Goal: Task Accomplishment & Management: Manage account settings

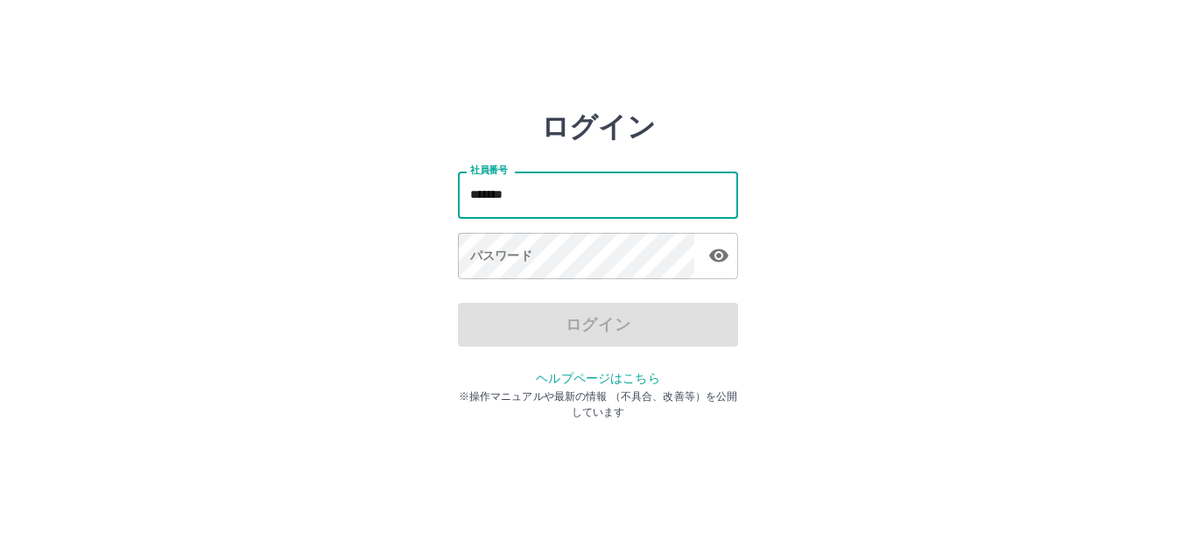
type input "*******"
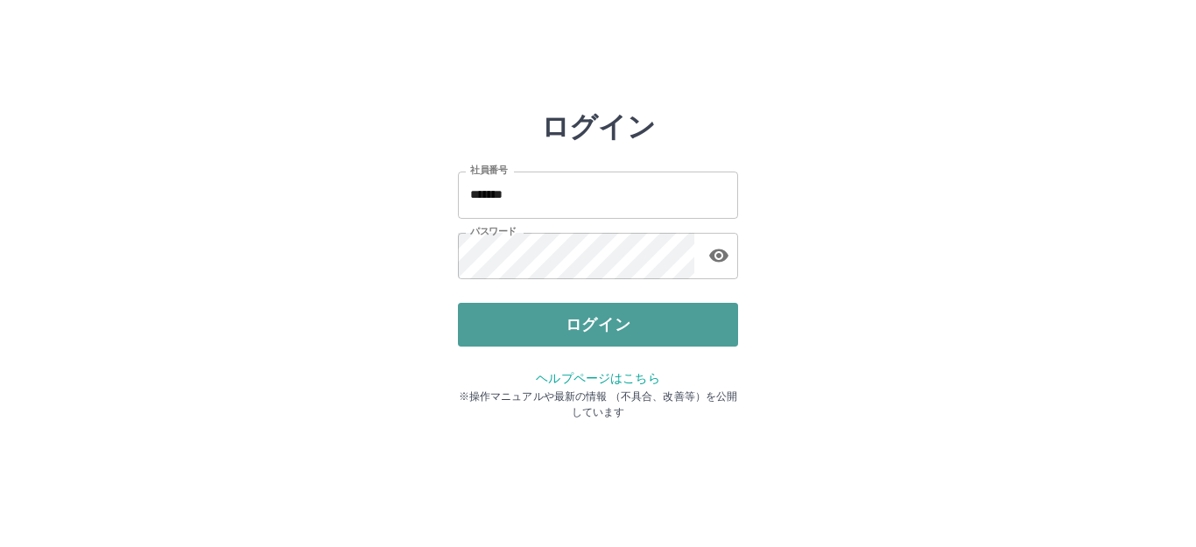
click at [511, 315] on button "ログイン" at bounding box center [598, 325] width 280 height 44
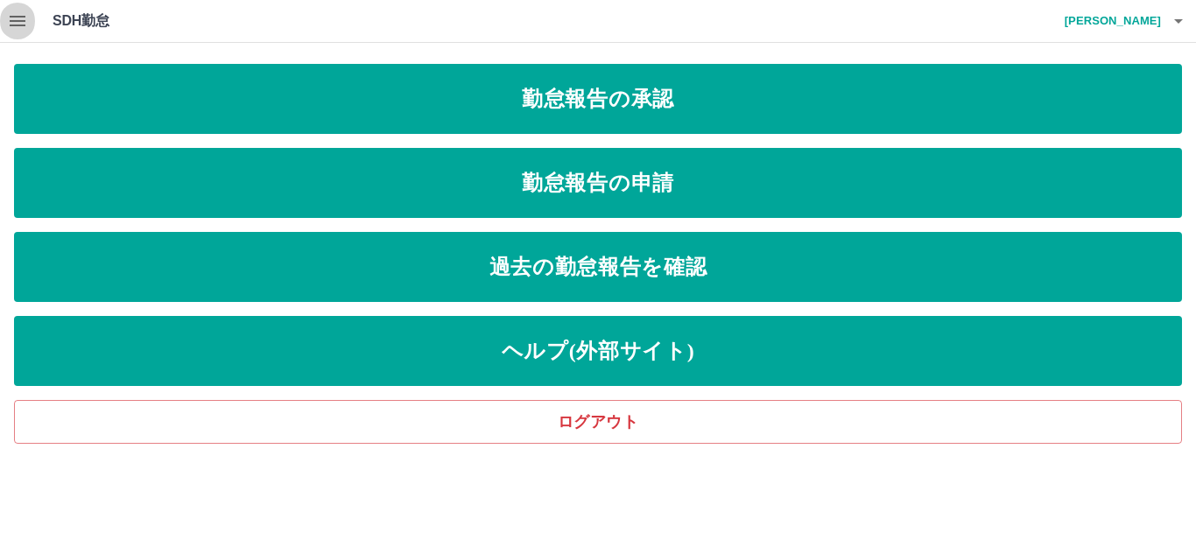
click at [21, 27] on icon "button" at bounding box center [17, 21] width 21 height 21
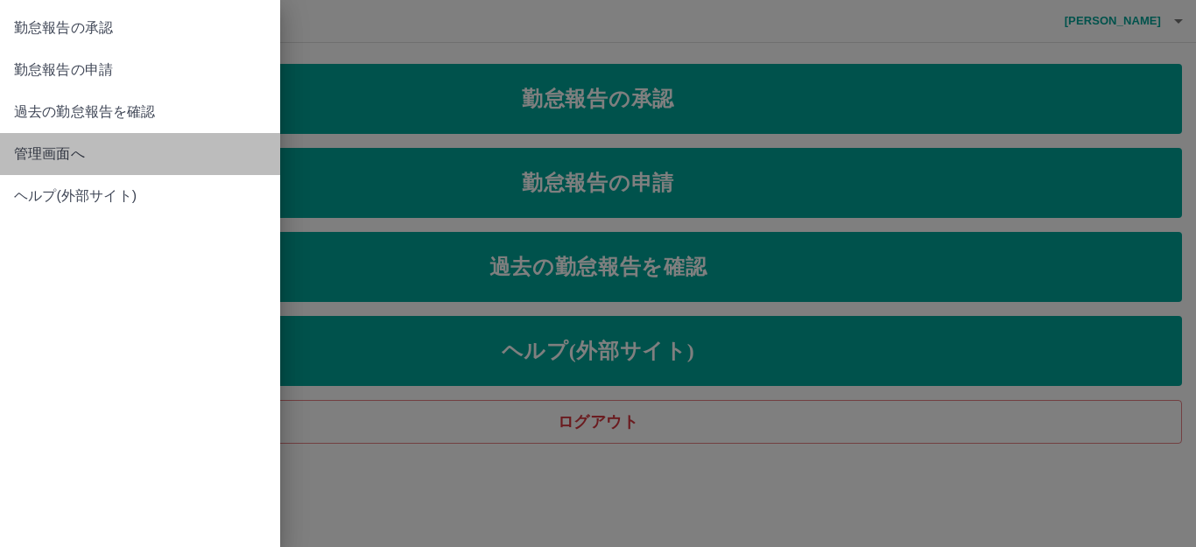
click at [64, 162] on span "管理画面へ" at bounding box center [140, 154] width 252 height 21
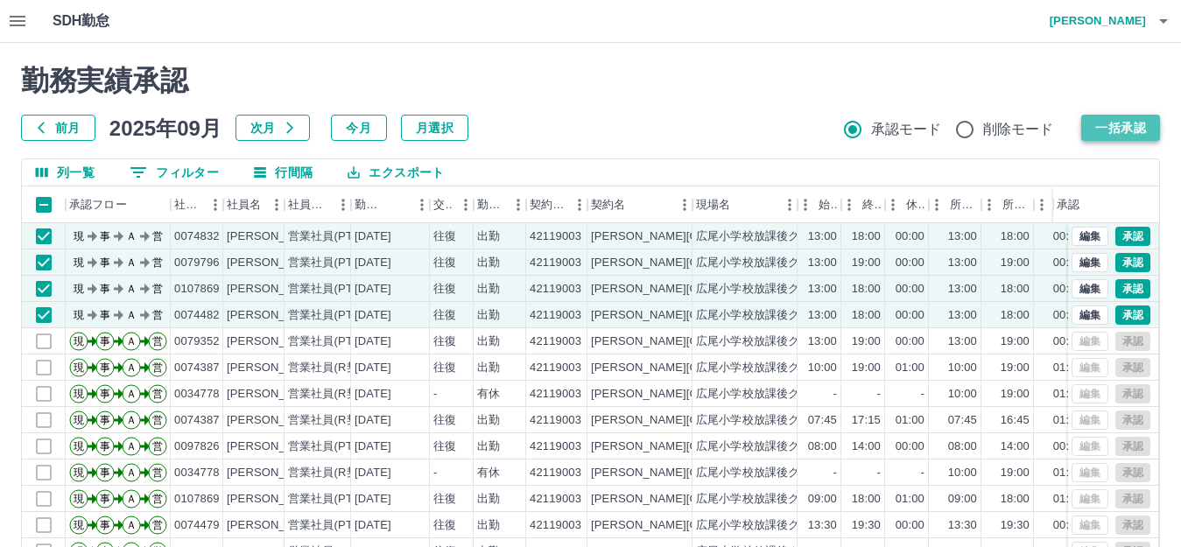
click at [1150, 130] on button "一括承認" at bounding box center [1120, 128] width 79 height 26
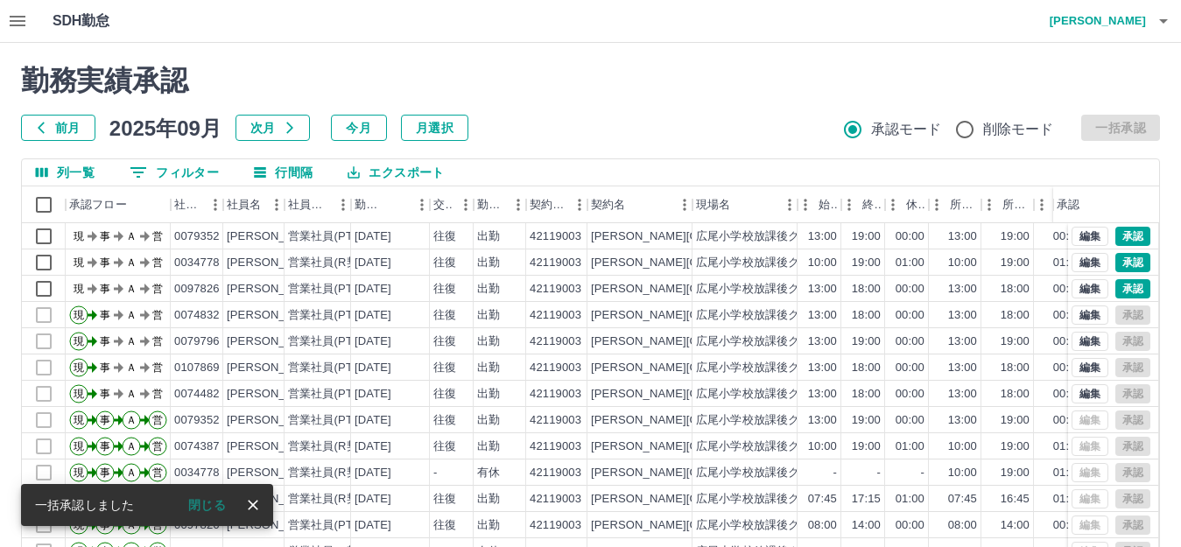
click at [1109, 120] on div "前月 2025年09月 次月 今月 月選択 承認モード 削除モード 一括承認" at bounding box center [590, 128] width 1139 height 26
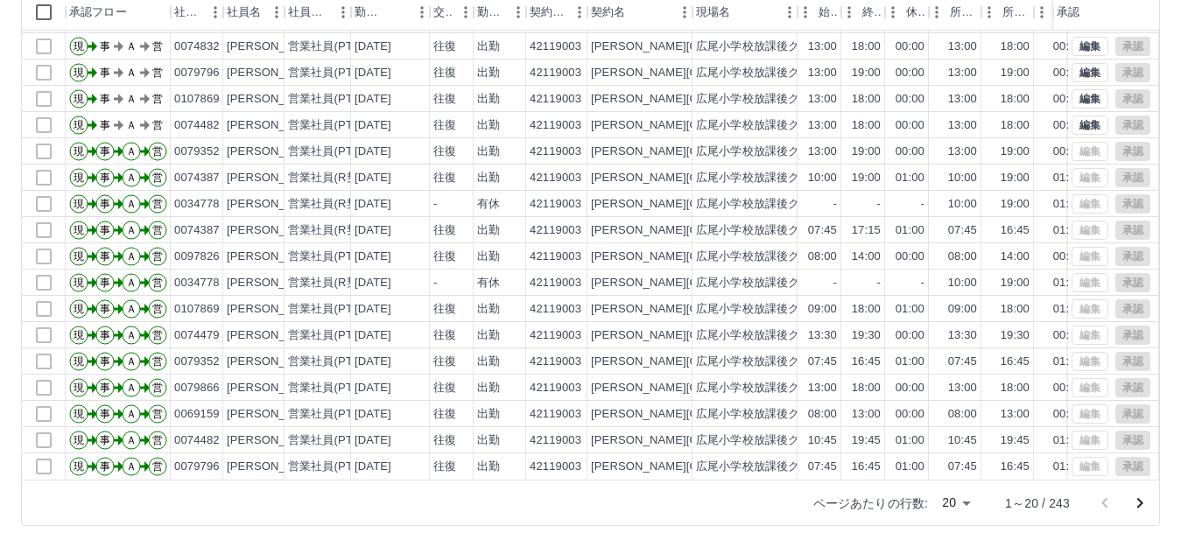
scroll to position [91, 0]
click at [1140, 495] on icon "次のページへ" at bounding box center [1139, 503] width 21 height 21
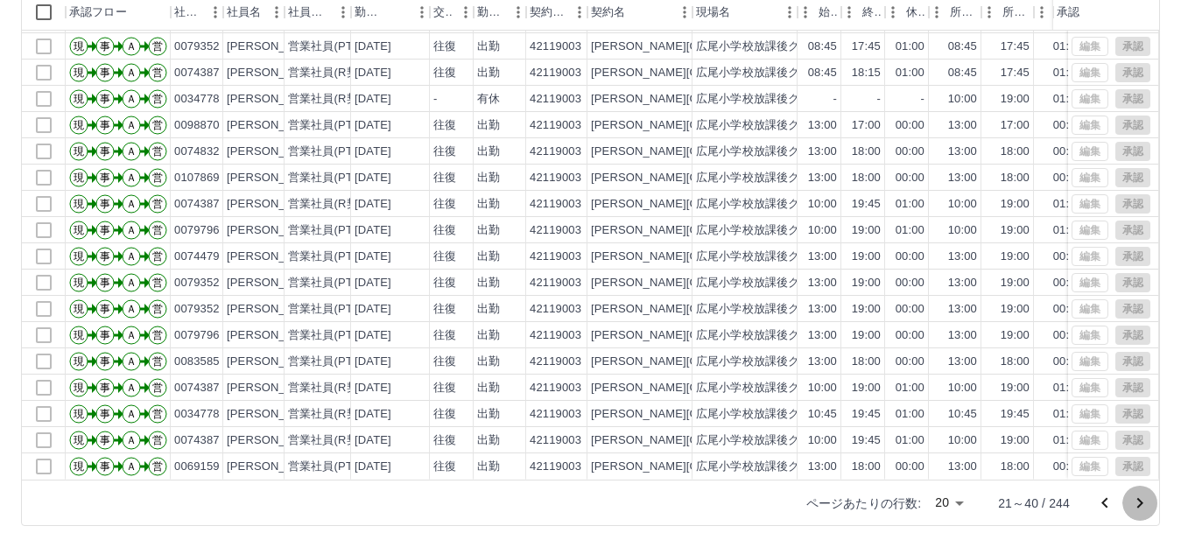
click at [1138, 510] on icon "次のページへ" at bounding box center [1139, 503] width 21 height 21
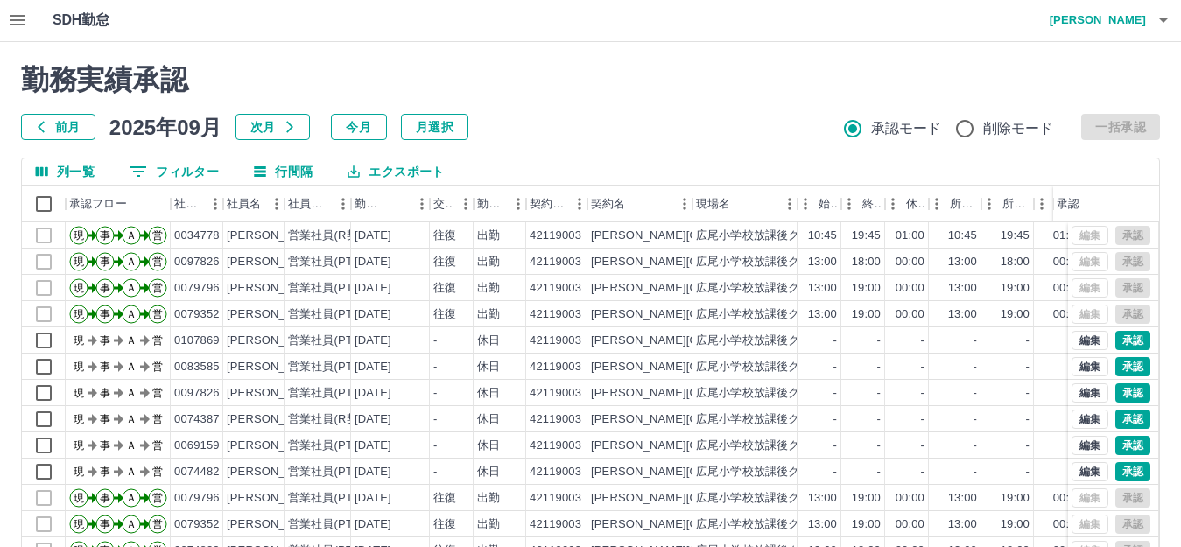
scroll to position [0, 0]
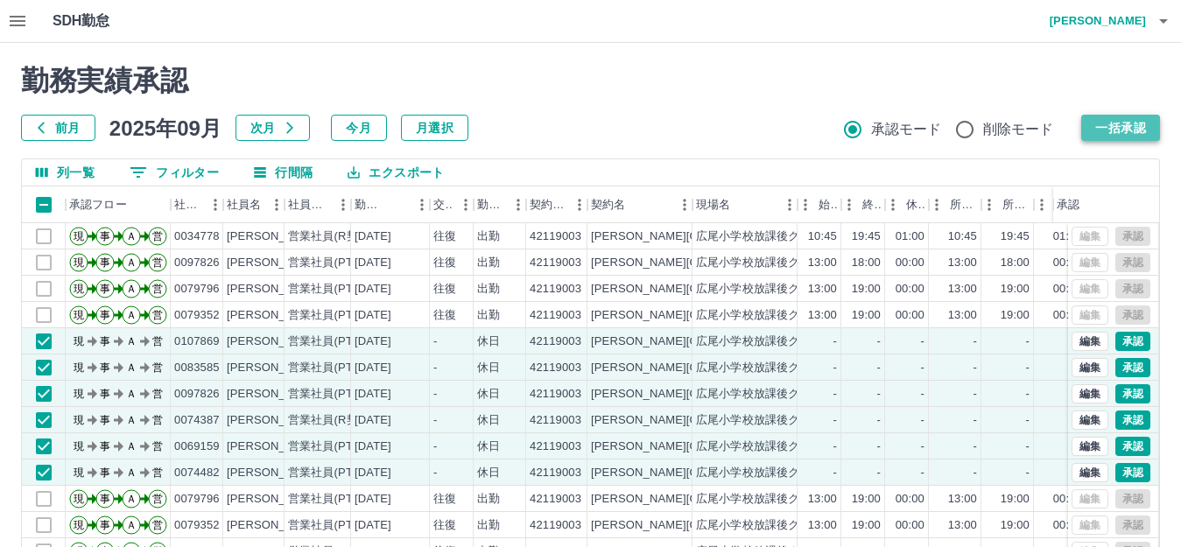
click at [1106, 133] on button "一括承認" at bounding box center [1120, 128] width 79 height 26
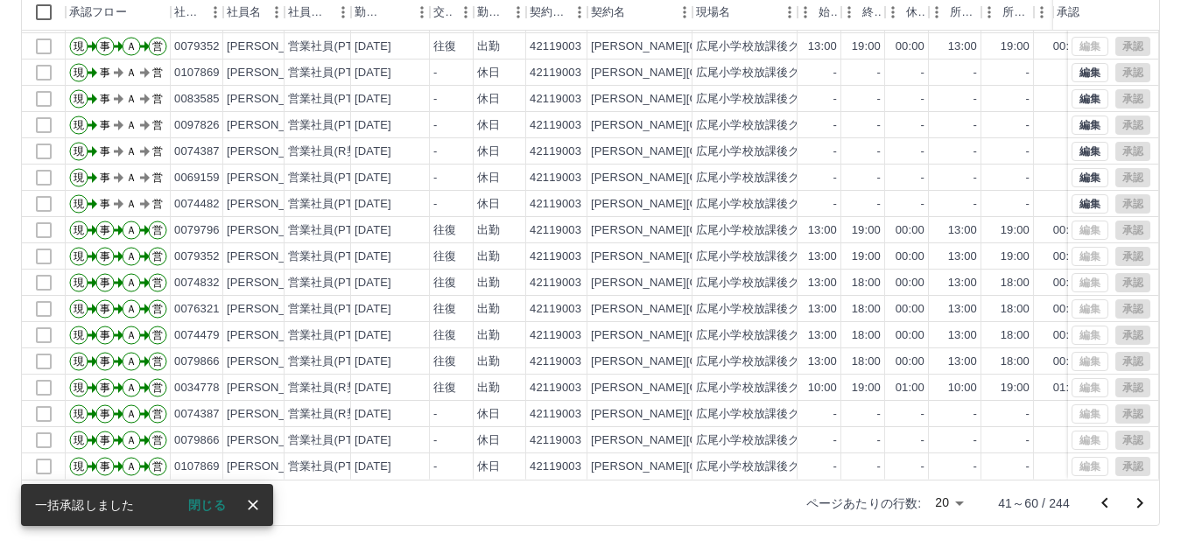
scroll to position [91, 0]
click at [1143, 510] on icon "次のページへ" at bounding box center [1139, 503] width 21 height 21
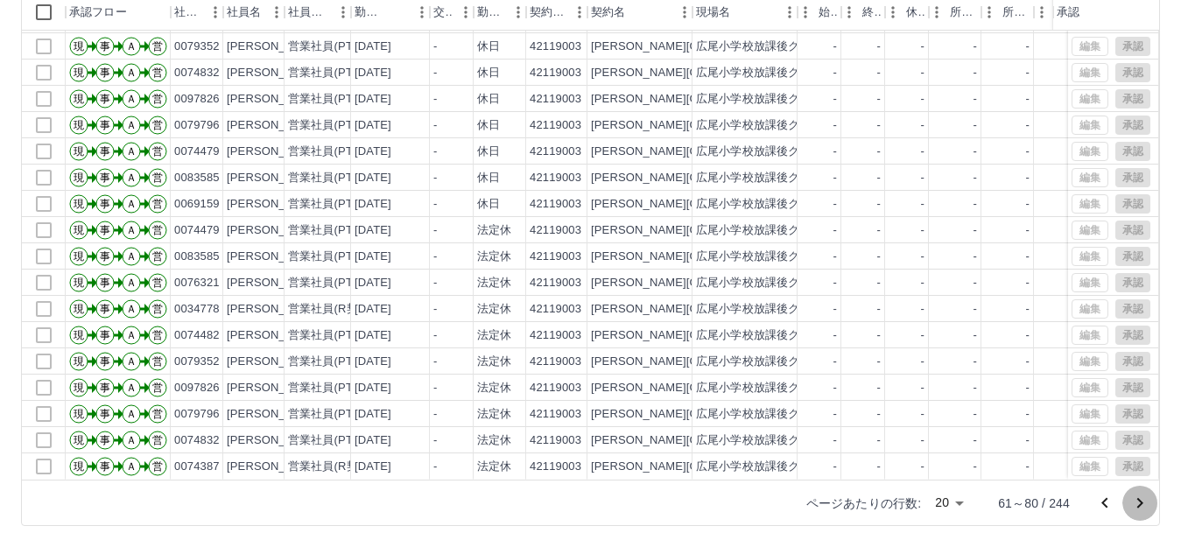
click at [1132, 506] on icon "次のページへ" at bounding box center [1139, 503] width 21 height 21
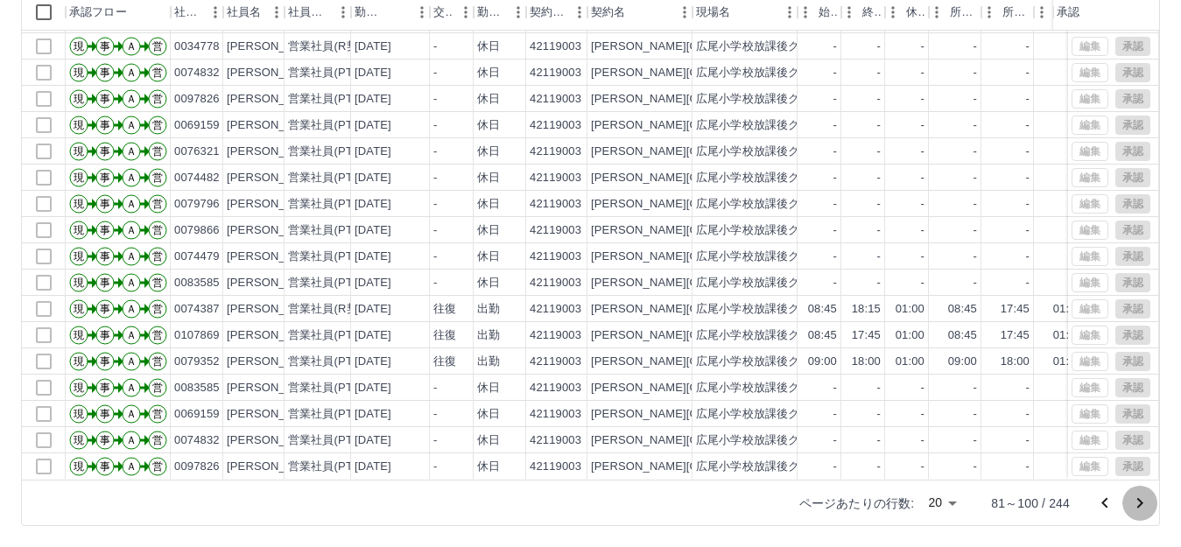
click at [1143, 501] on icon "次のページへ" at bounding box center [1139, 503] width 21 height 21
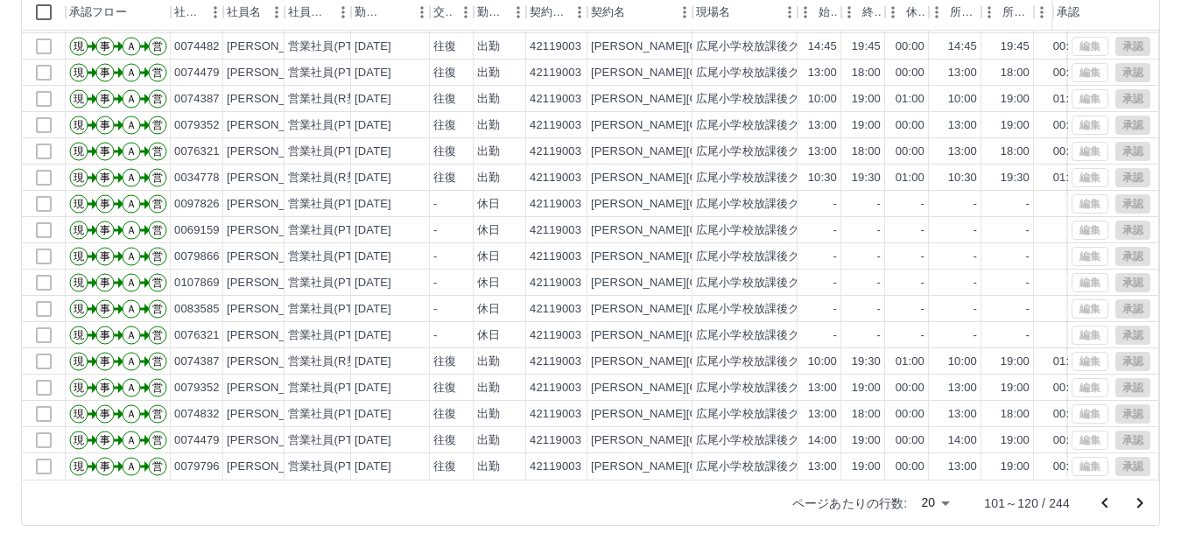
click at [1141, 500] on icon "次のページへ" at bounding box center [1139, 503] width 21 height 21
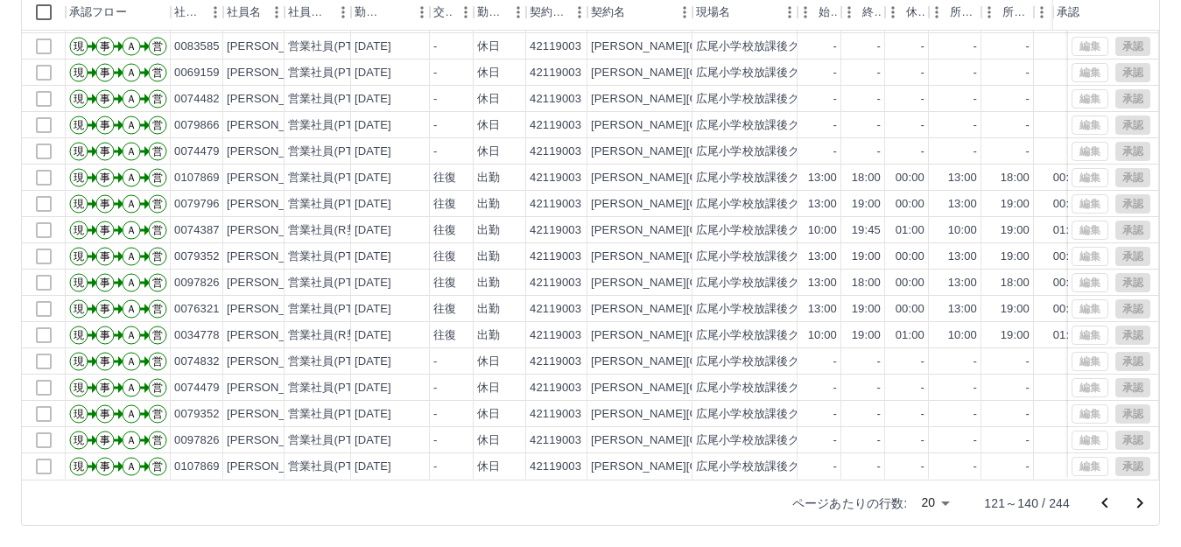
click at [1154, 494] on button "次のページへ" at bounding box center [1139, 503] width 35 height 35
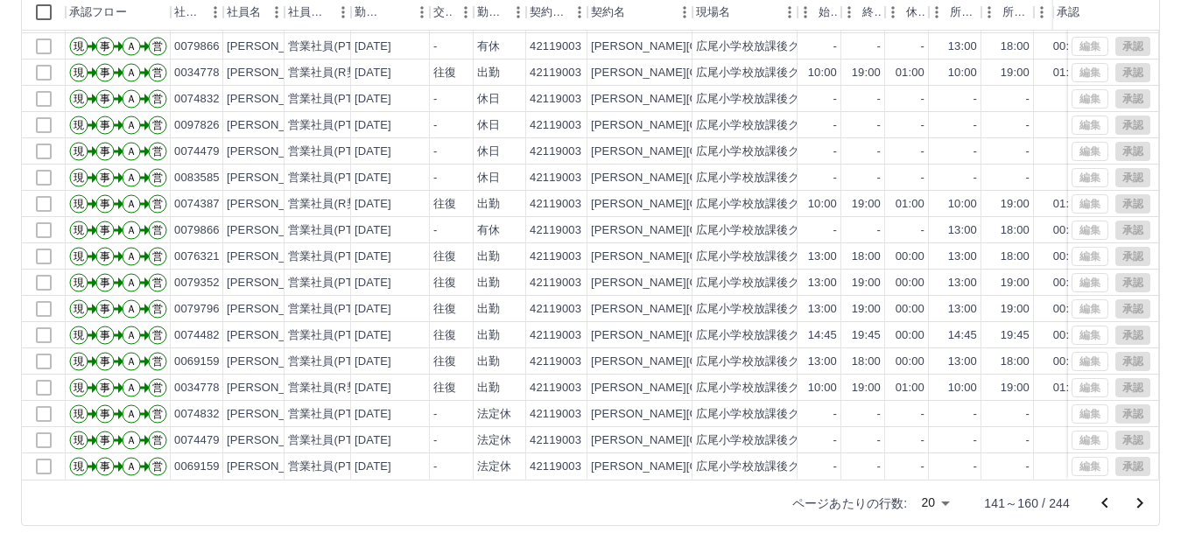
click at [1143, 496] on icon "次のページへ" at bounding box center [1139, 503] width 21 height 21
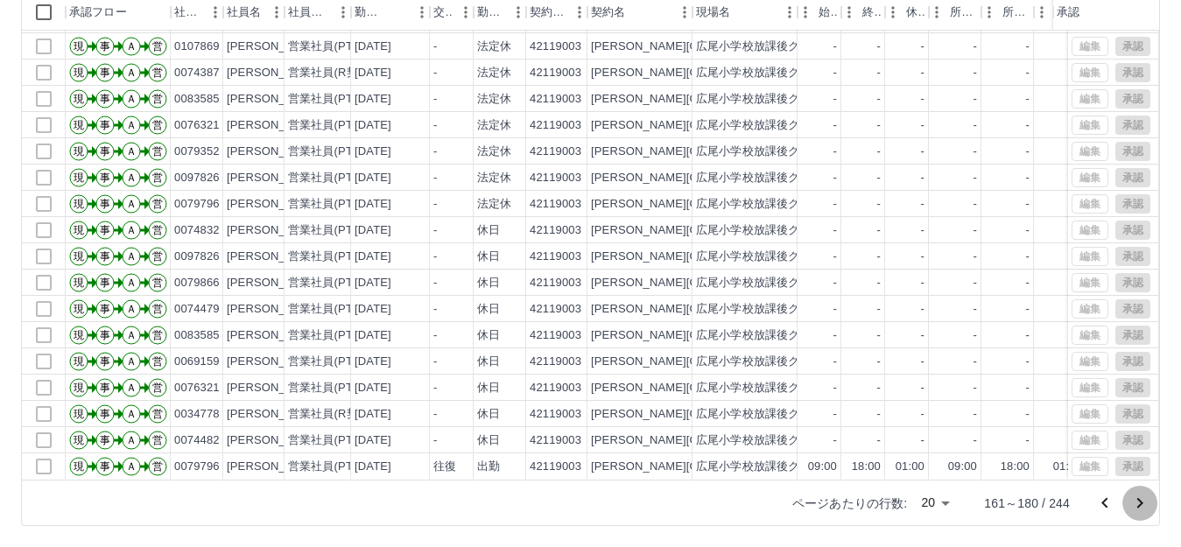
click at [1149, 504] on icon "次のページへ" at bounding box center [1139, 503] width 21 height 21
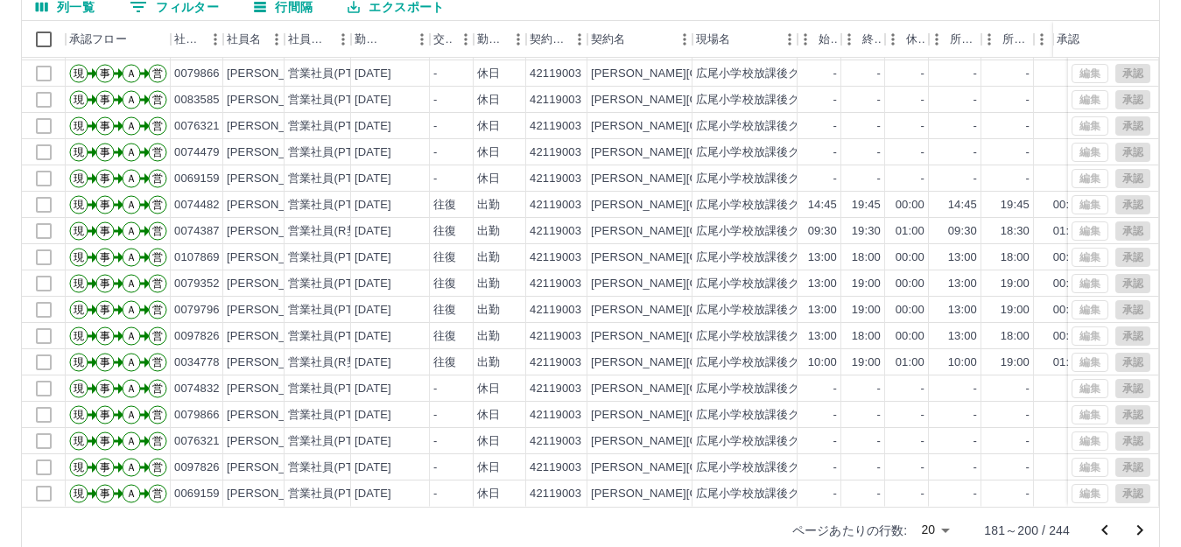
scroll to position [193, 0]
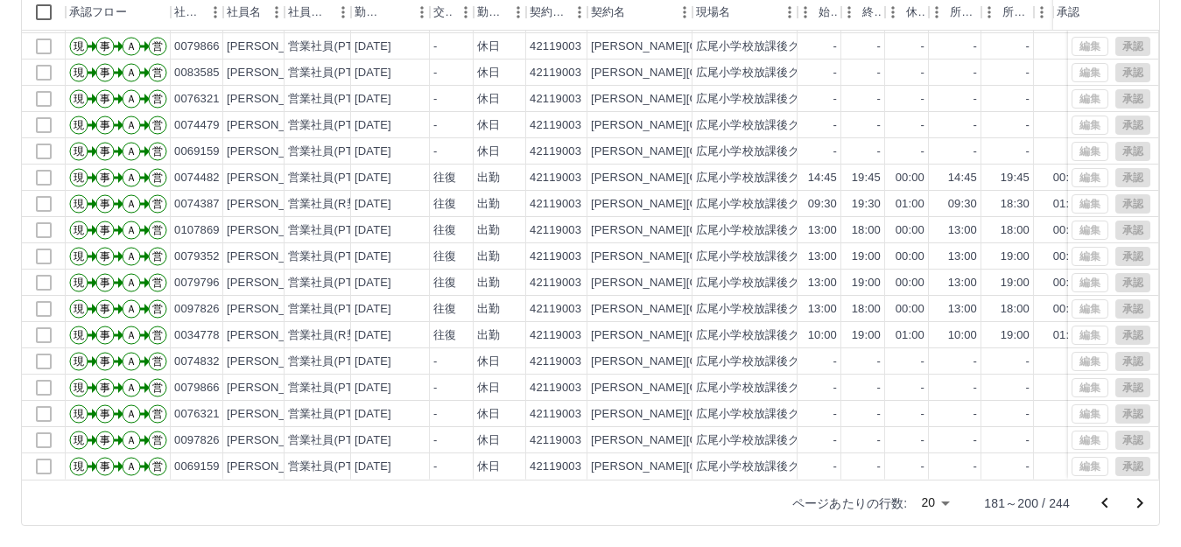
click at [1149, 506] on icon "次のページへ" at bounding box center [1139, 503] width 21 height 21
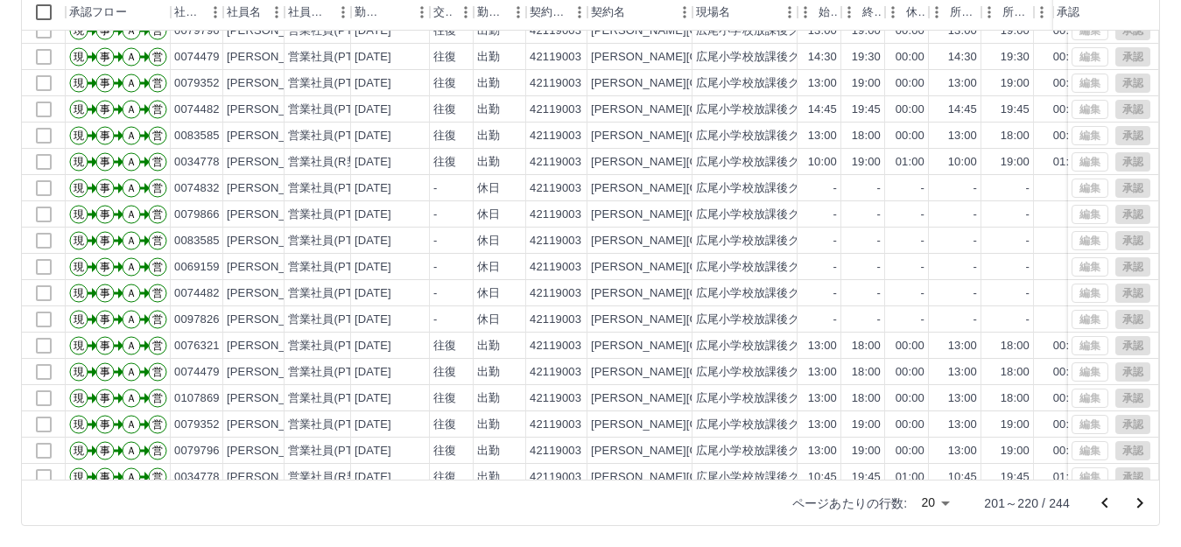
scroll to position [91, 0]
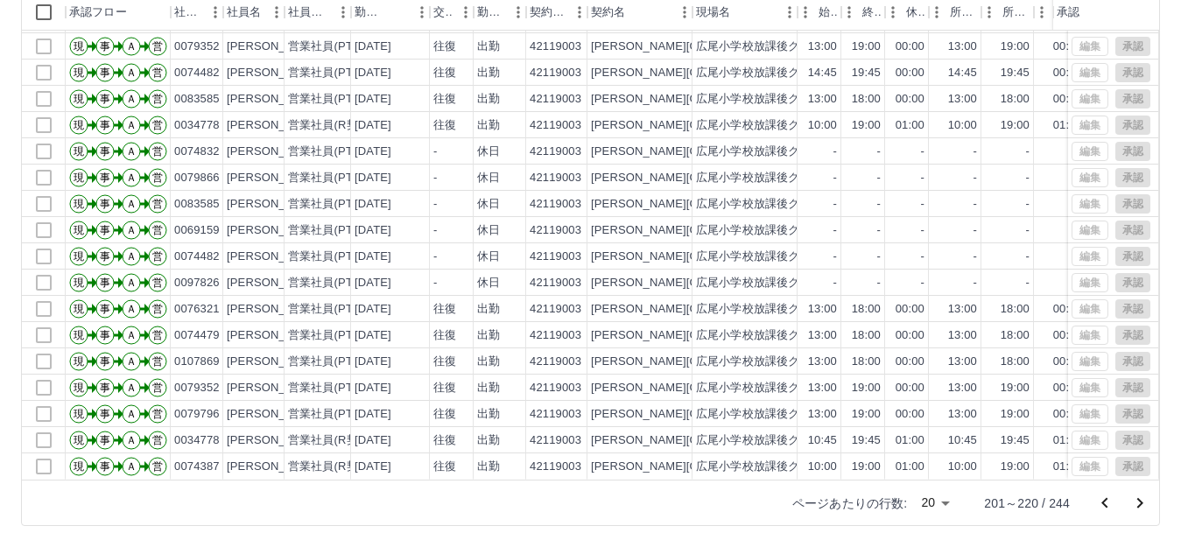
click at [1145, 506] on icon "次のページへ" at bounding box center [1139, 503] width 21 height 21
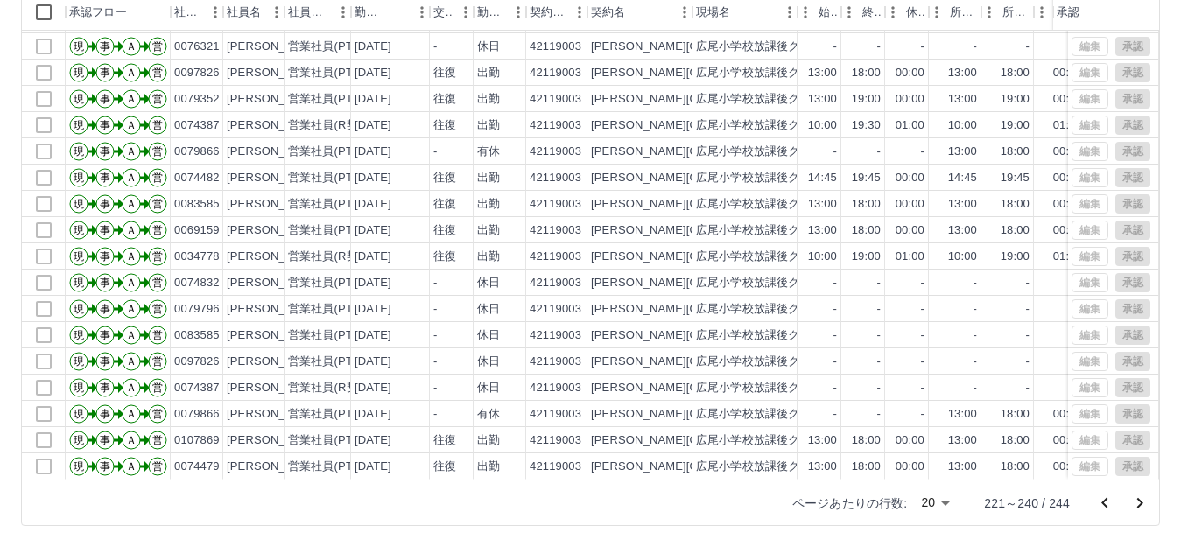
click at [1150, 514] on div at bounding box center [1122, 503] width 70 height 35
drag, startPoint x: 1119, startPoint y: 492, endPoint x: 1136, endPoint y: 496, distance: 18.0
click at [1127, 495] on div at bounding box center [1122, 503] width 70 height 35
click at [1138, 496] on icon "次のページへ" at bounding box center [1139, 503] width 21 height 21
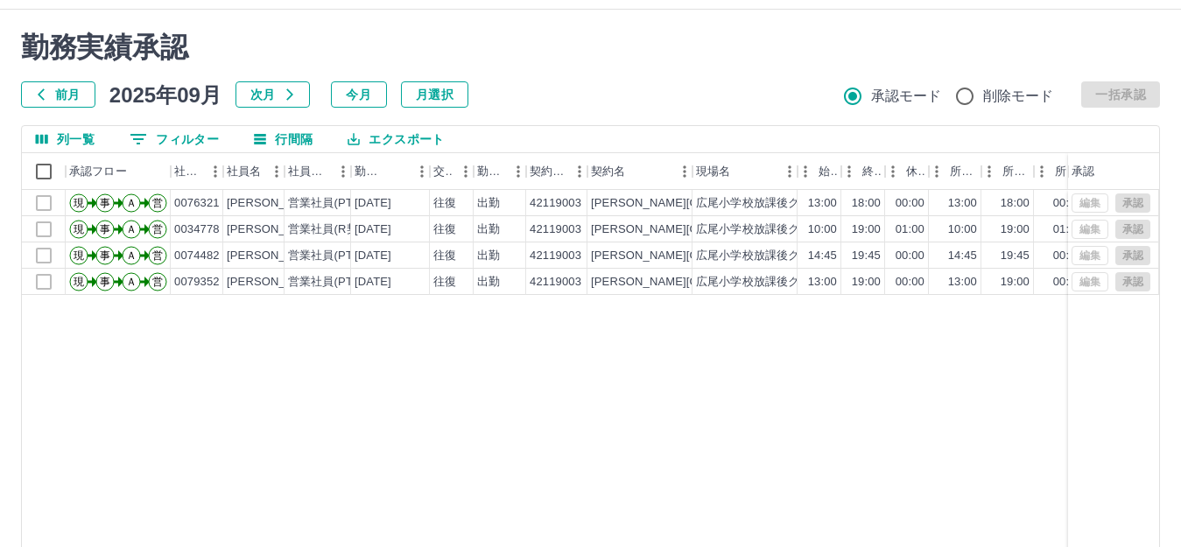
scroll to position [193, 0]
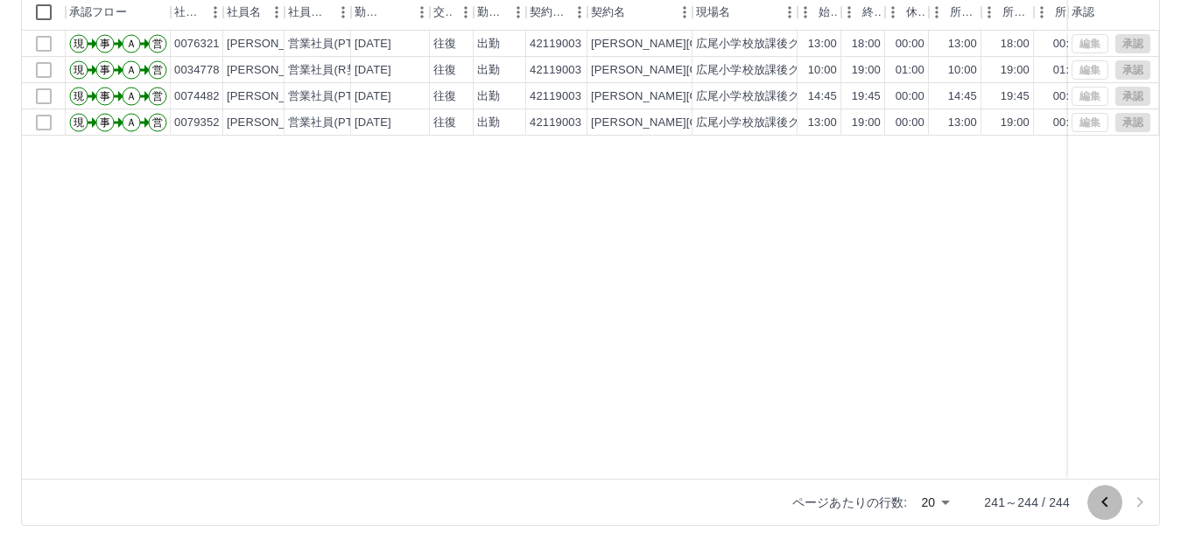
click at [1098, 510] on icon "前のページへ" at bounding box center [1104, 502] width 21 height 21
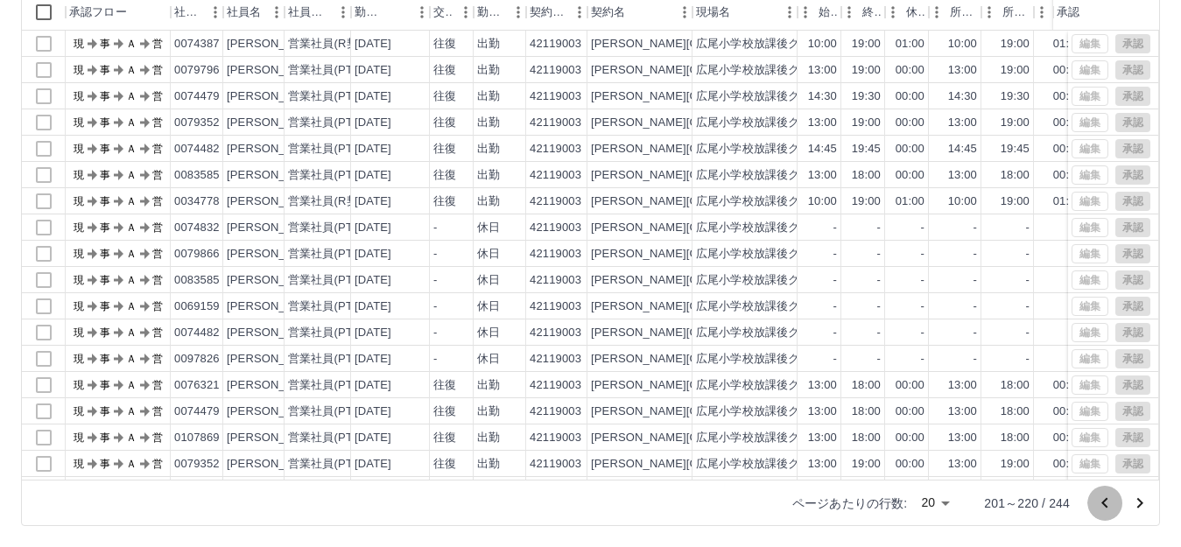
click at [1098, 510] on icon "前のページへ" at bounding box center [1104, 503] width 21 height 21
click at [1098, 509] on icon "前のページへ" at bounding box center [1104, 503] width 21 height 21
click at [1098, 508] on icon "前のページへ" at bounding box center [1104, 503] width 21 height 21
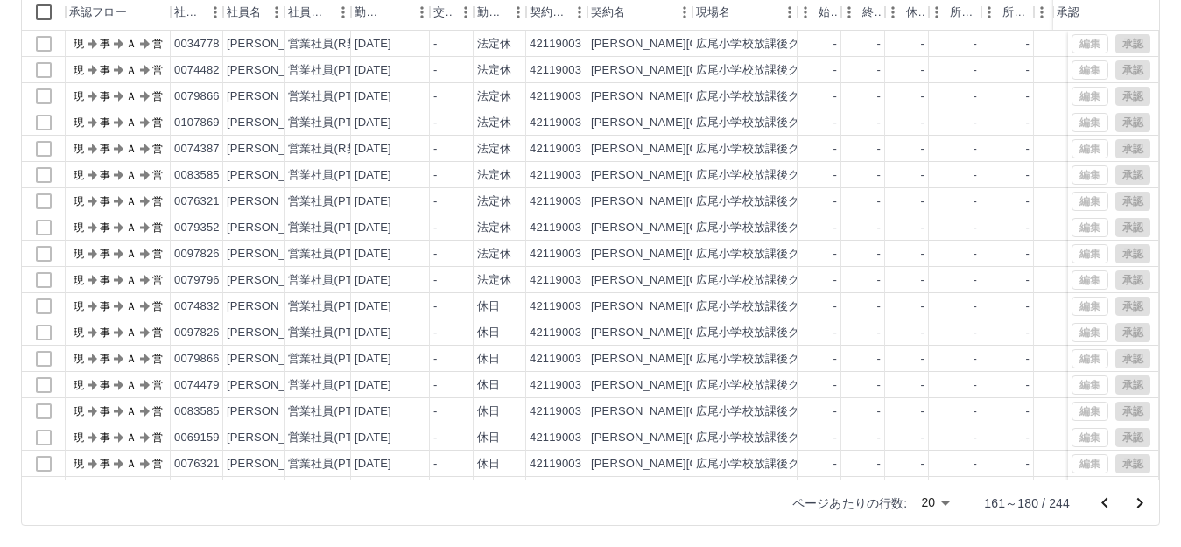
click at [1098, 508] on icon "前のページへ" at bounding box center [1104, 503] width 21 height 21
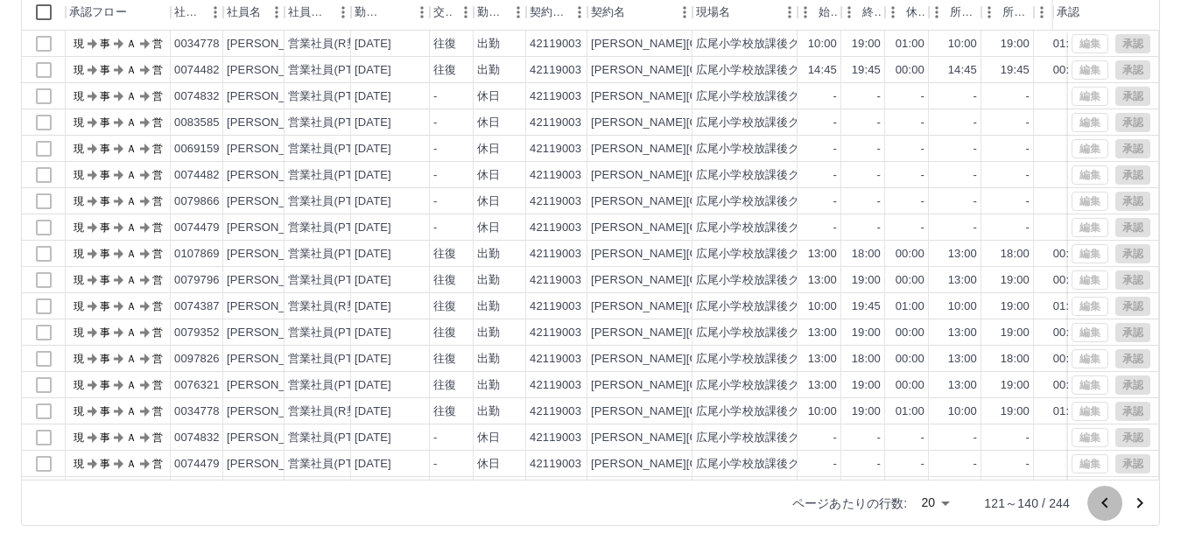
click at [1098, 508] on icon "前のページへ" at bounding box center [1104, 503] width 21 height 21
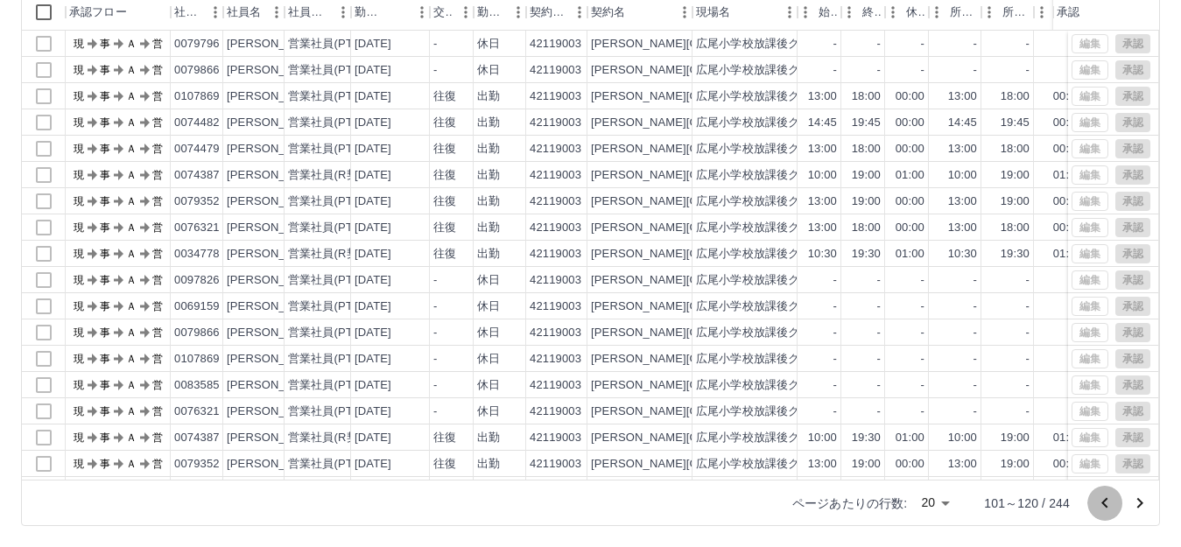
click at [1098, 508] on icon "前のページへ" at bounding box center [1104, 503] width 21 height 21
click at [1097, 507] on icon "前のページへ" at bounding box center [1104, 503] width 21 height 21
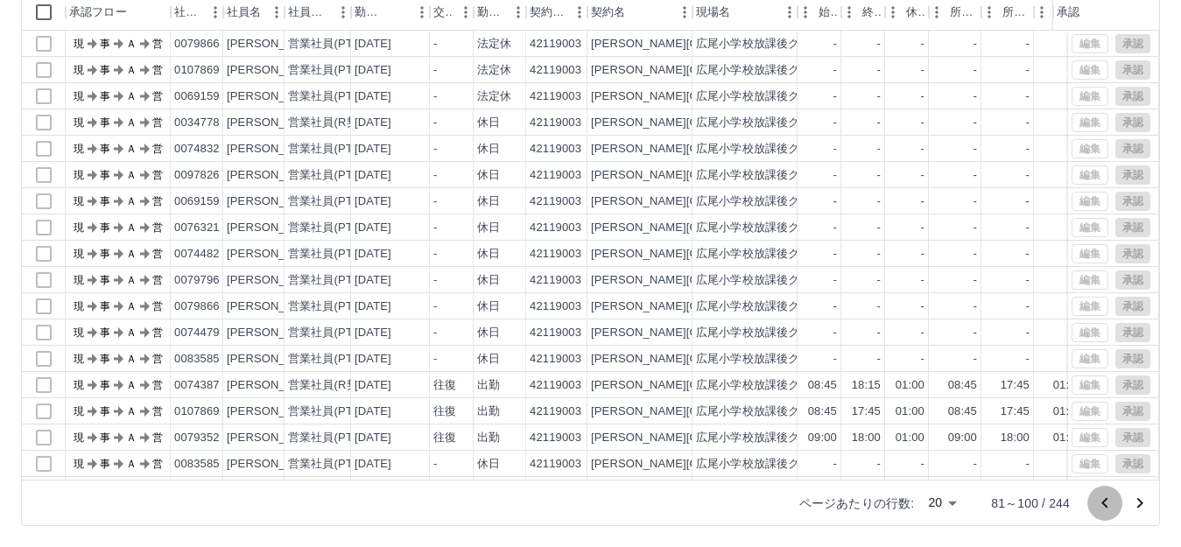
click at [1097, 507] on icon "前のページへ" at bounding box center [1104, 503] width 21 height 21
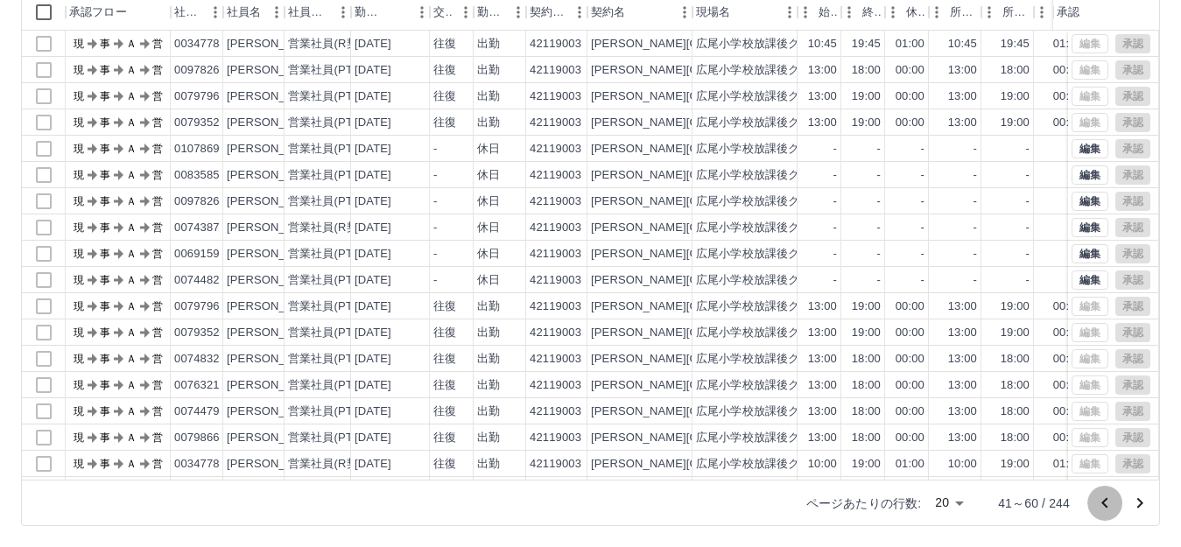
click at [1097, 507] on icon "前のページへ" at bounding box center [1104, 503] width 21 height 21
click at [1097, 507] on div at bounding box center [1122, 503] width 70 height 35
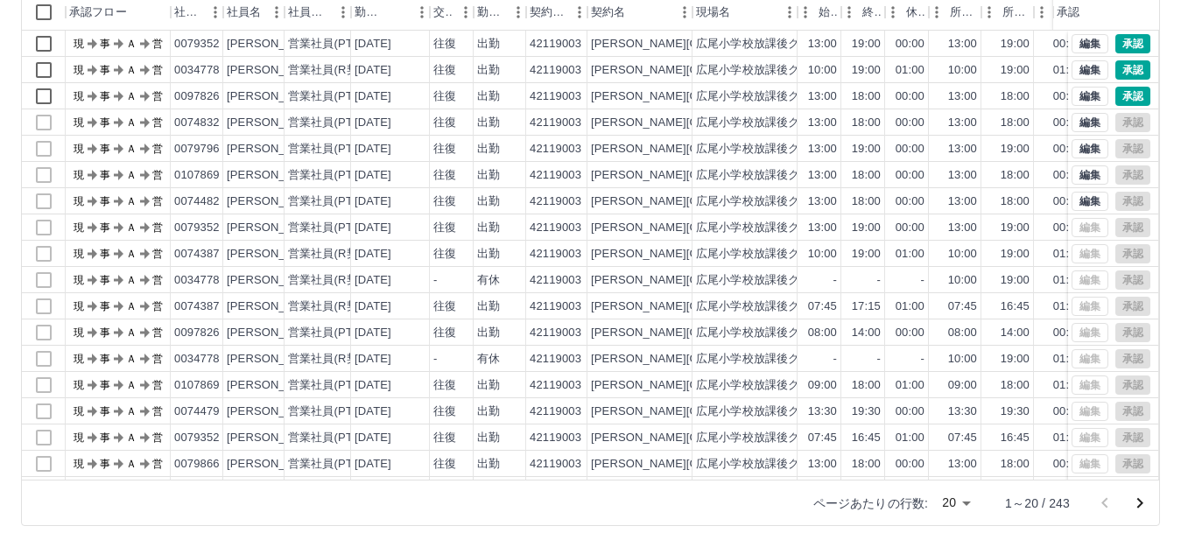
click at [1097, 507] on div at bounding box center [1122, 503] width 70 height 35
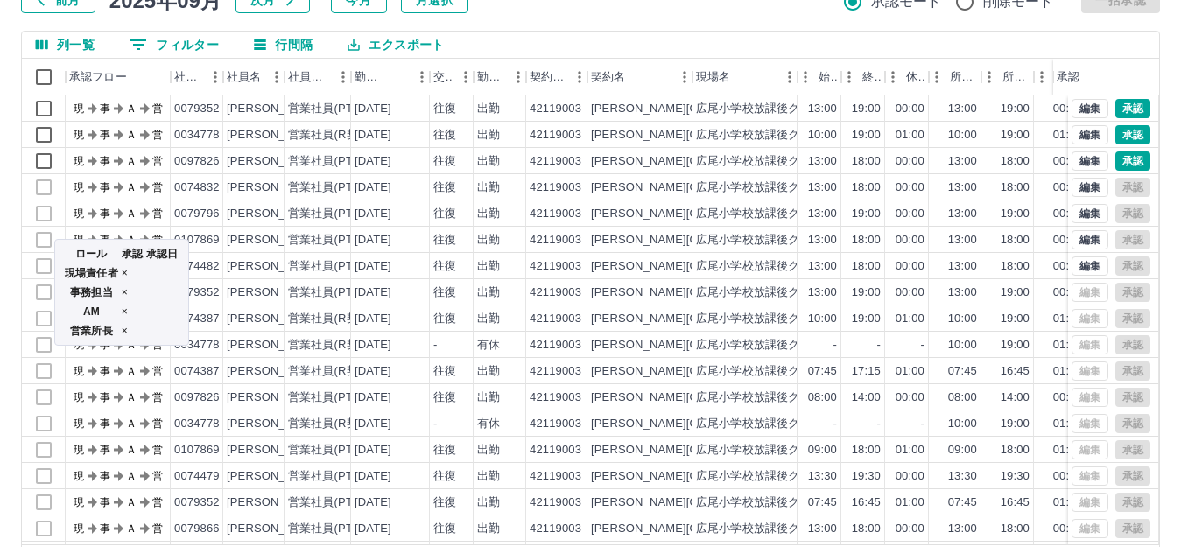
scroll to position [105, 0]
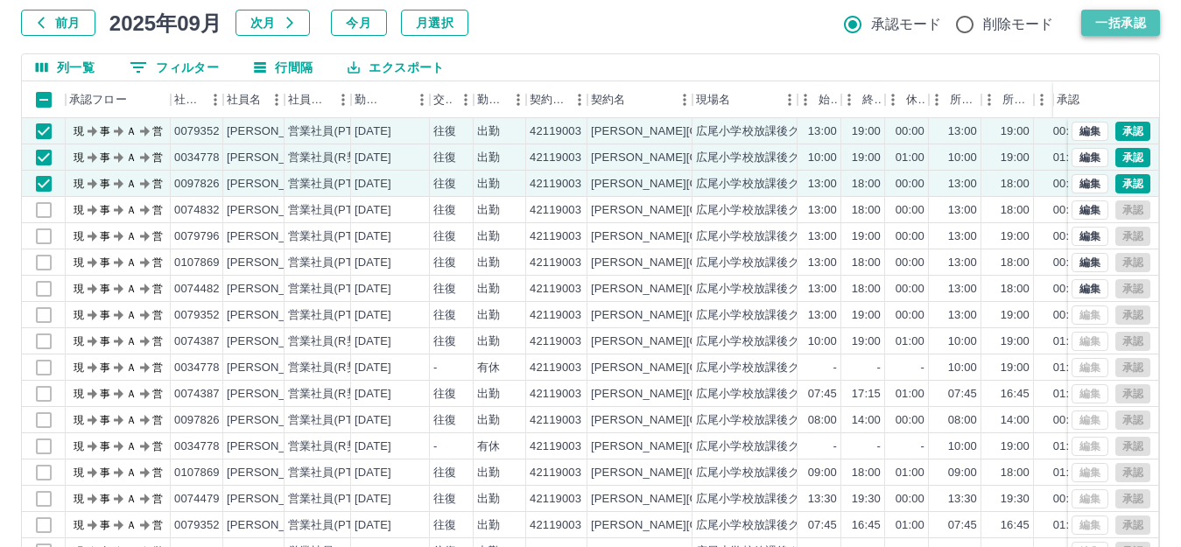
click at [1112, 14] on button "一括承認" at bounding box center [1120, 23] width 79 height 26
